Goal: Task Accomplishment & Management: Complete application form

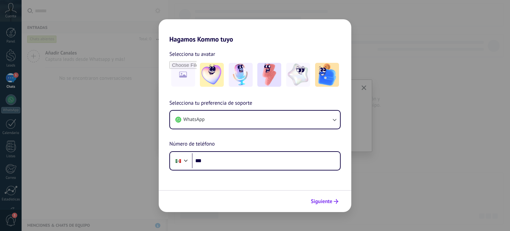
click at [336, 197] on button "Siguiente" at bounding box center [325, 200] width 34 height 11
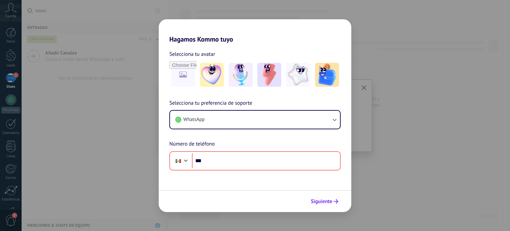
click at [336, 197] on button "Siguiente" at bounding box center [325, 200] width 34 height 11
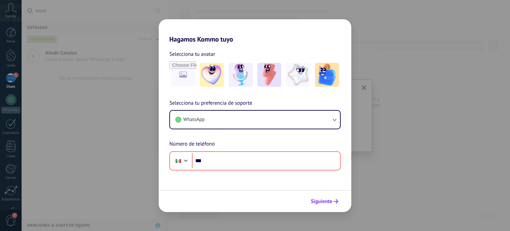
click at [336, 197] on button "Siguiente" at bounding box center [325, 200] width 34 height 11
click at [165, 136] on div "Selecciona tu preferencia de soporte WhatsApp Número de teléfono Phone ***" at bounding box center [255, 134] width 192 height 71
click at [149, 137] on div "Hagamos Kommo tuyo Selecciona tu avatar Selecciona tu preferencia de soporte Wh…" at bounding box center [255, 115] width 510 height 231
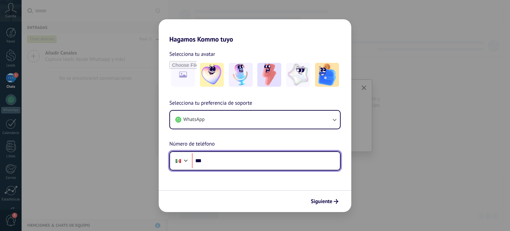
click at [277, 166] on input "***" at bounding box center [266, 160] width 148 height 15
type input "**********"
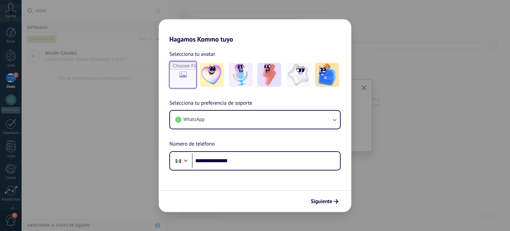
click at [175, 78] on input "file" at bounding box center [183, 75] width 26 height 26
type input "**********"
click at [323, 204] on button "Siguiente" at bounding box center [325, 200] width 34 height 11
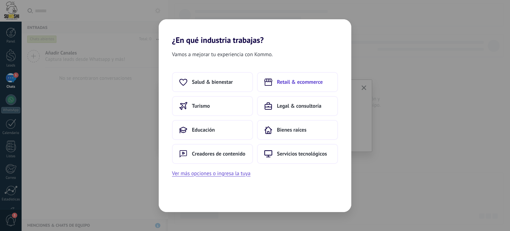
click at [314, 85] on span "Retail & ecommerce" at bounding box center [300, 82] width 46 height 7
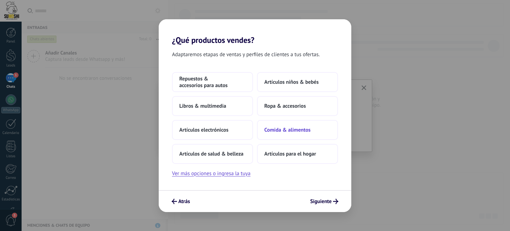
click at [273, 126] on span "Comida & alimentos" at bounding box center [287, 129] width 46 height 7
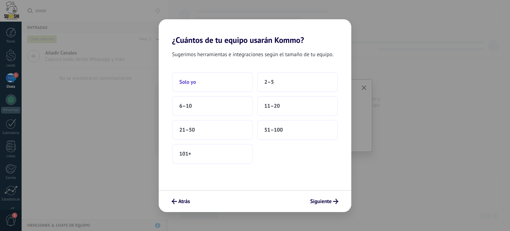
click at [225, 80] on button "Solo yo" at bounding box center [212, 82] width 81 height 20
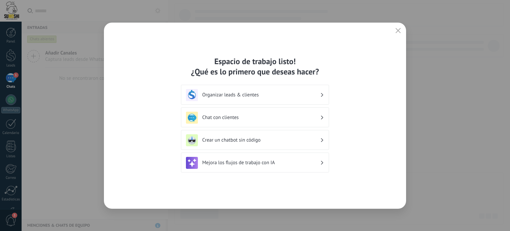
click at [236, 117] on h3 "Chat con clientes" at bounding box center [261, 117] width 118 height 6
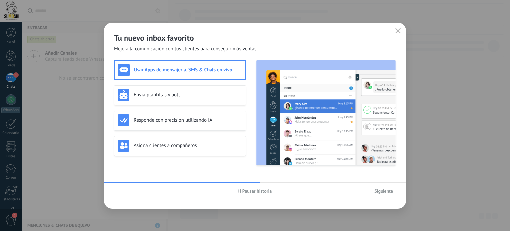
click at [249, 192] on span "Pausar historia" at bounding box center [257, 190] width 30 height 5
click at [179, 68] on h3 "Usar Apps de mensajería, SMS & Chats en vivo" at bounding box center [188, 70] width 108 height 6
click at [254, 193] on span "Iniciar historia" at bounding box center [257, 190] width 29 height 5
click at [385, 191] on span "Siguiente" at bounding box center [383, 190] width 19 height 5
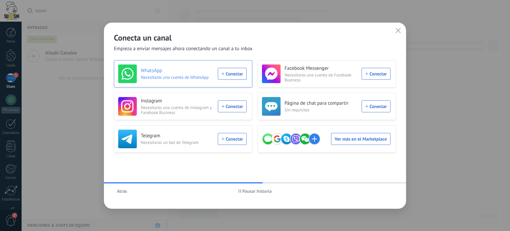
click at [232, 76] on div "WhatsApp Necesitarás una cuenta de WhatsApp Conectar" at bounding box center [182, 73] width 128 height 19
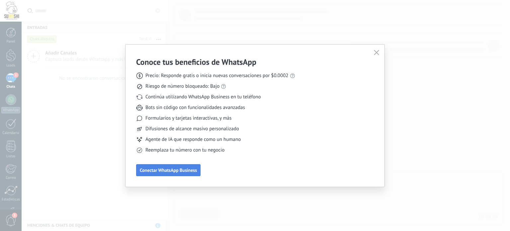
click at [171, 174] on button "Conectar WhatsApp Business" at bounding box center [168, 170] width 64 height 12
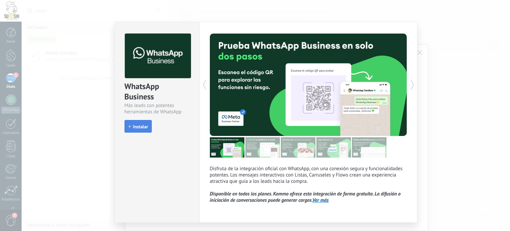
click at [142, 125] on span "Instalar" at bounding box center [140, 126] width 15 height 5
